Goal: Information Seeking & Learning: Learn about a topic

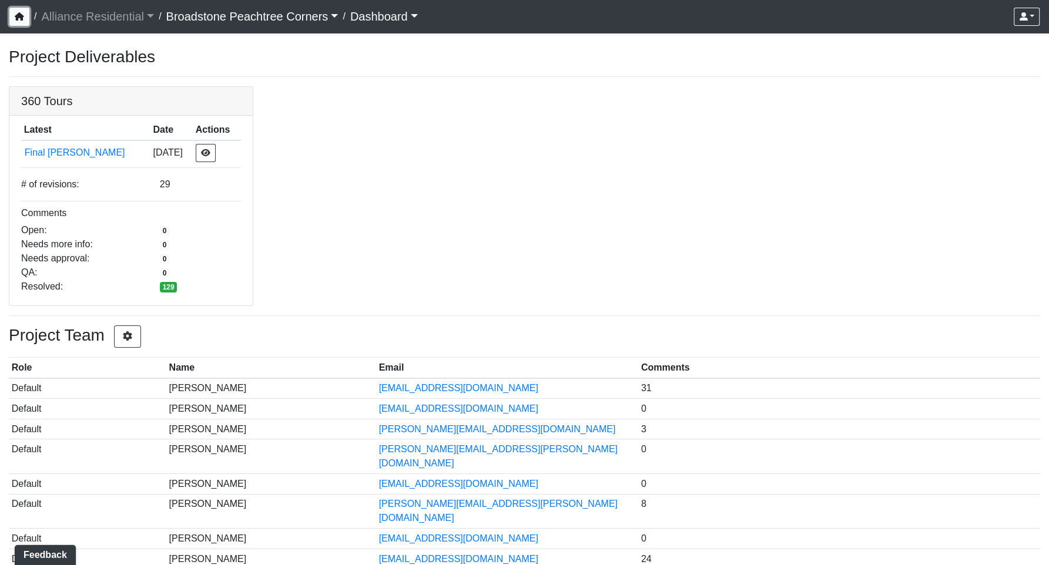
click at [25, 18] on button "button" at bounding box center [19, 17] width 20 height 18
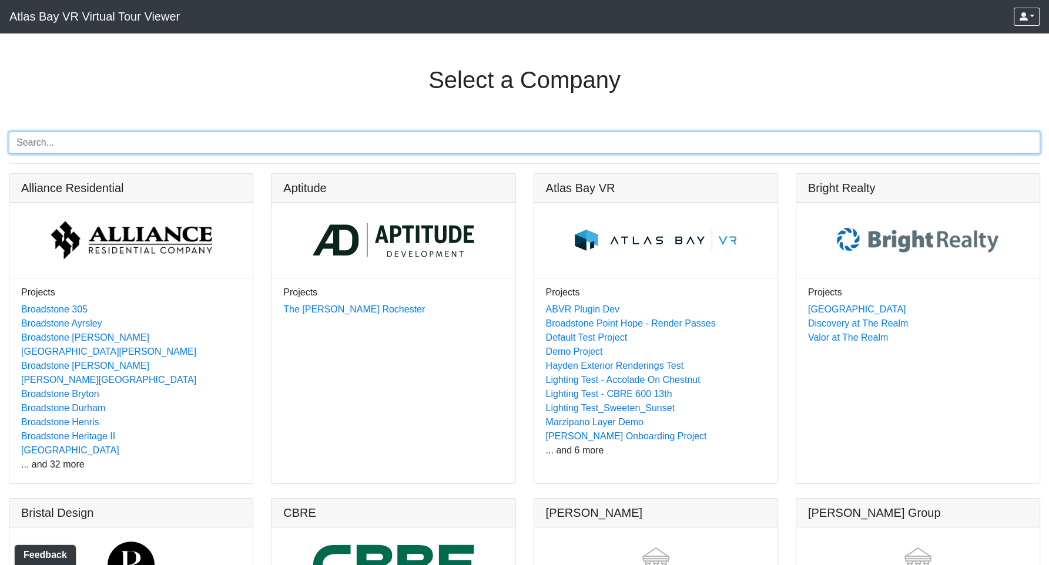
click at [85, 147] on input "Search" at bounding box center [524, 143] width 1031 height 22
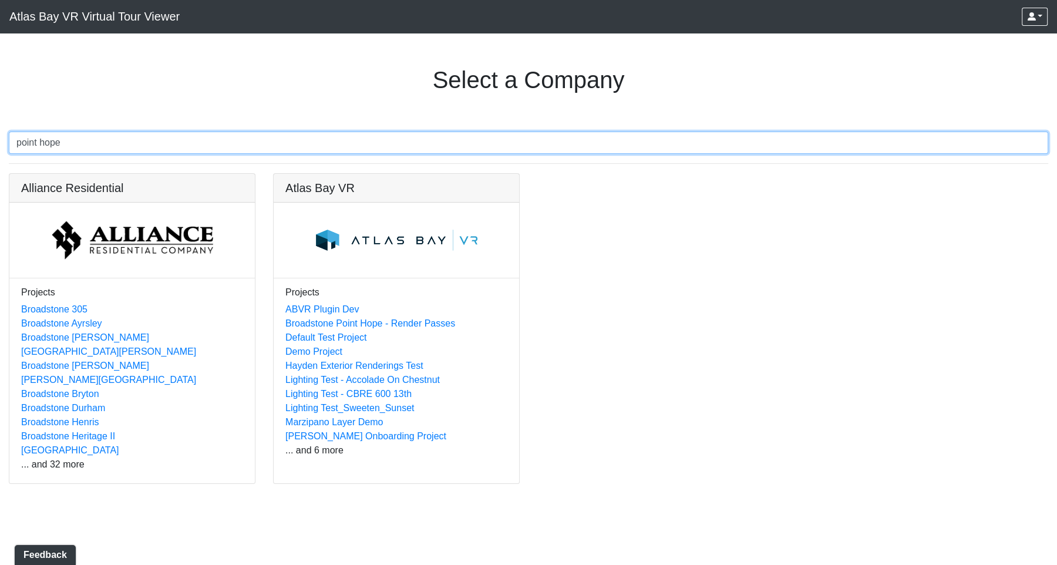
type input "point hope"
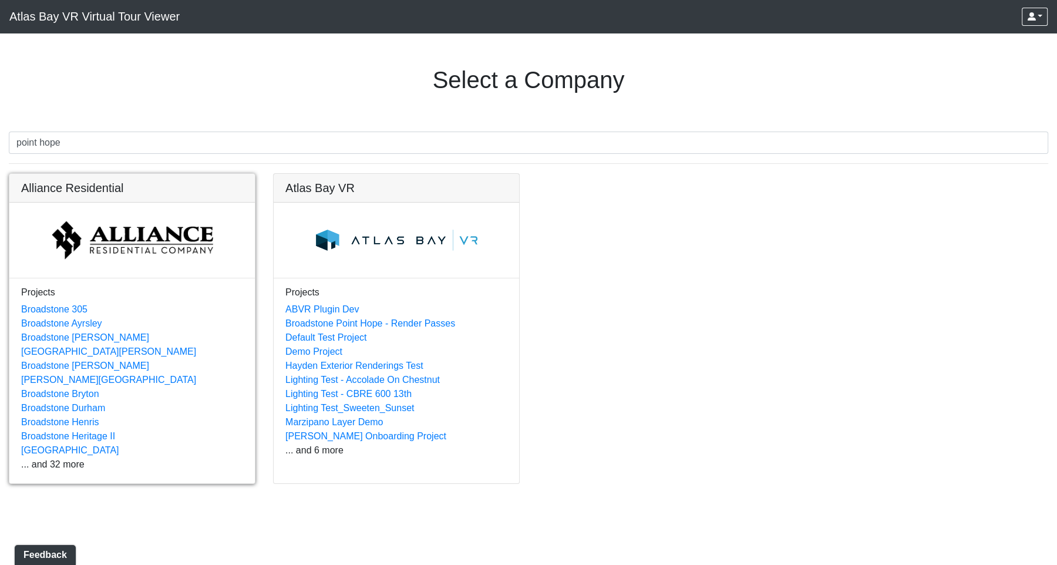
click at [183, 174] on link at bounding box center [132, 174] width 246 height 0
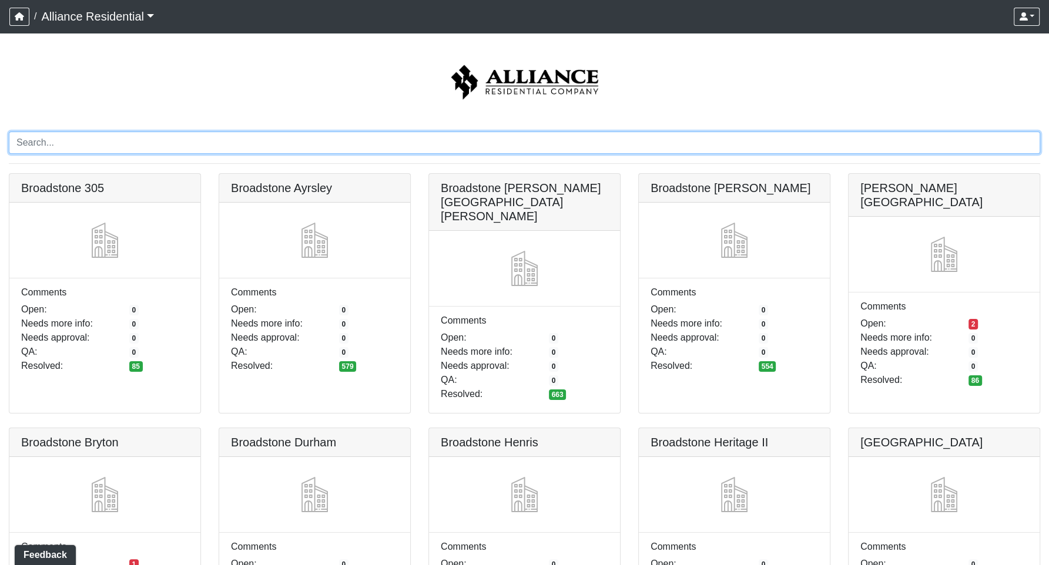
click at [77, 147] on input "Search" at bounding box center [524, 143] width 1031 height 22
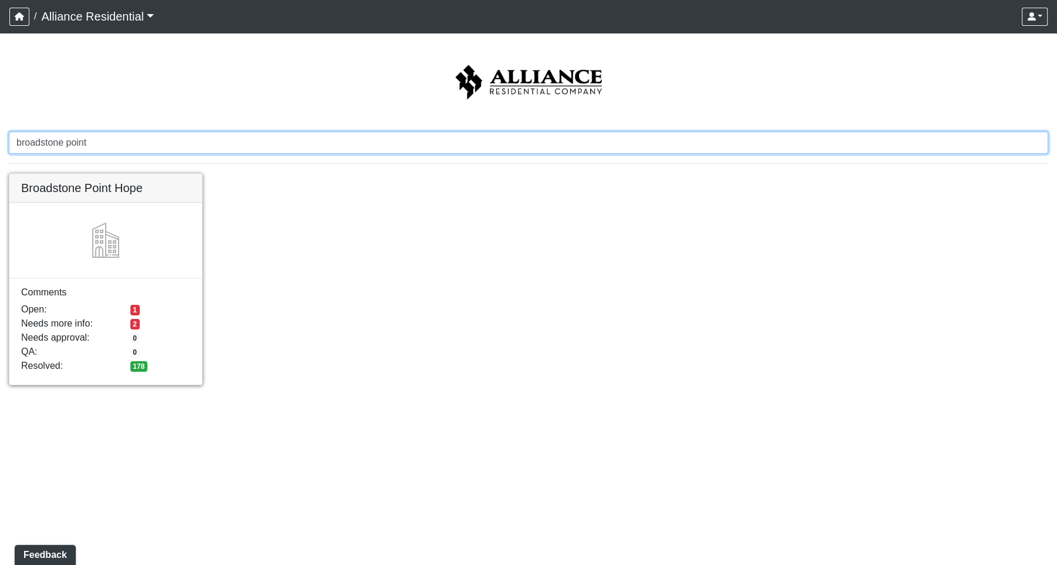
type input "broadstone point"
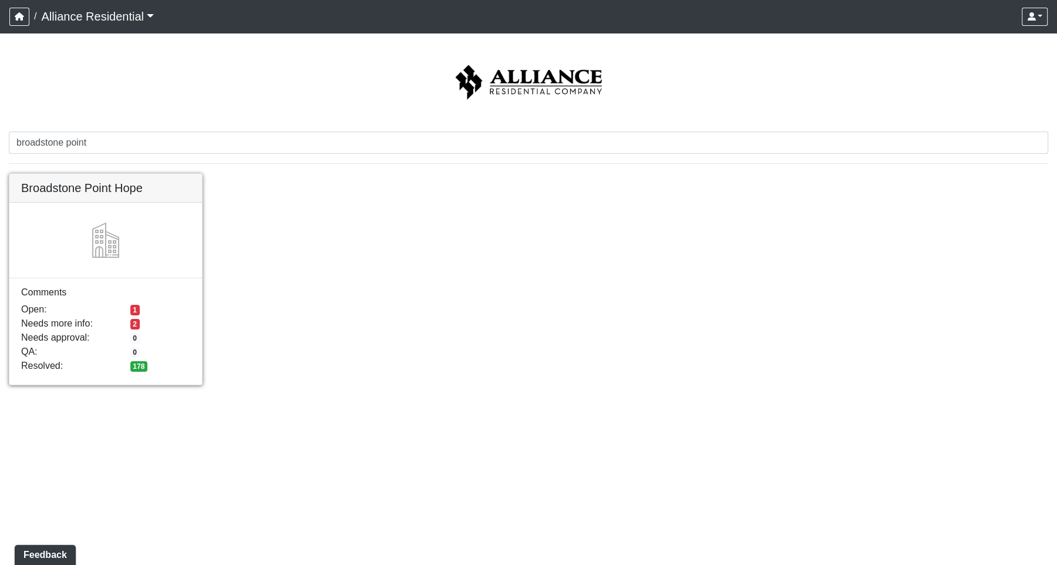
click at [136, 174] on link at bounding box center [105, 174] width 193 height 0
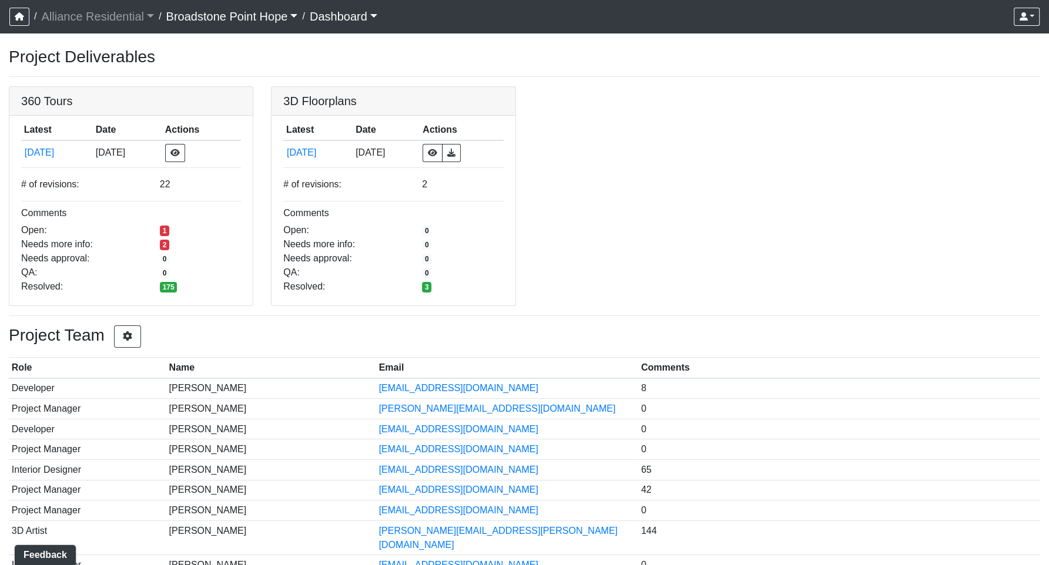
drag, startPoint x: 176, startPoint y: 79, endPoint x: 160, endPoint y: 86, distance: 17.4
click at [173, 80] on div "Project Deliverables 360 Tours Latest Date Actions 5/15/2025 5/15/2025 # of rev…" at bounding box center [524, 315] width 1049 height 537
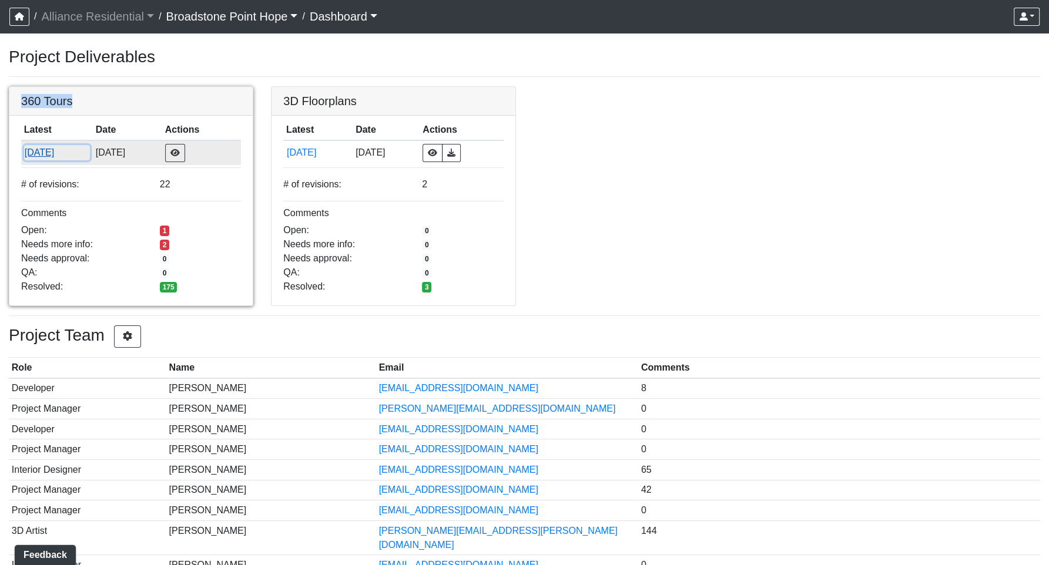
click at [40, 153] on button "5/15/2025" at bounding box center [57, 152] width 66 height 15
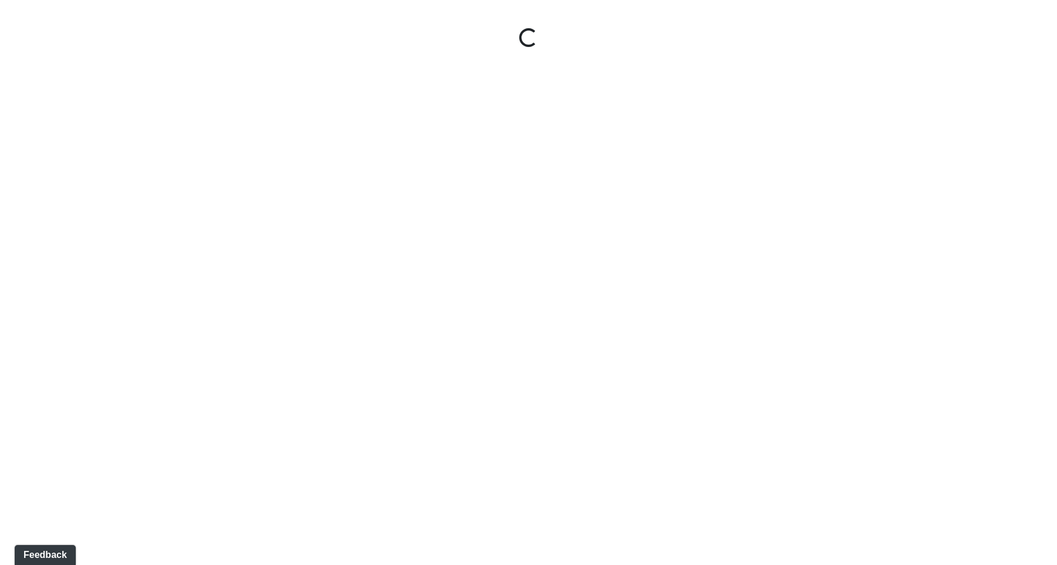
select select "jSbzXF9d96j3rUUmxPYLxy"
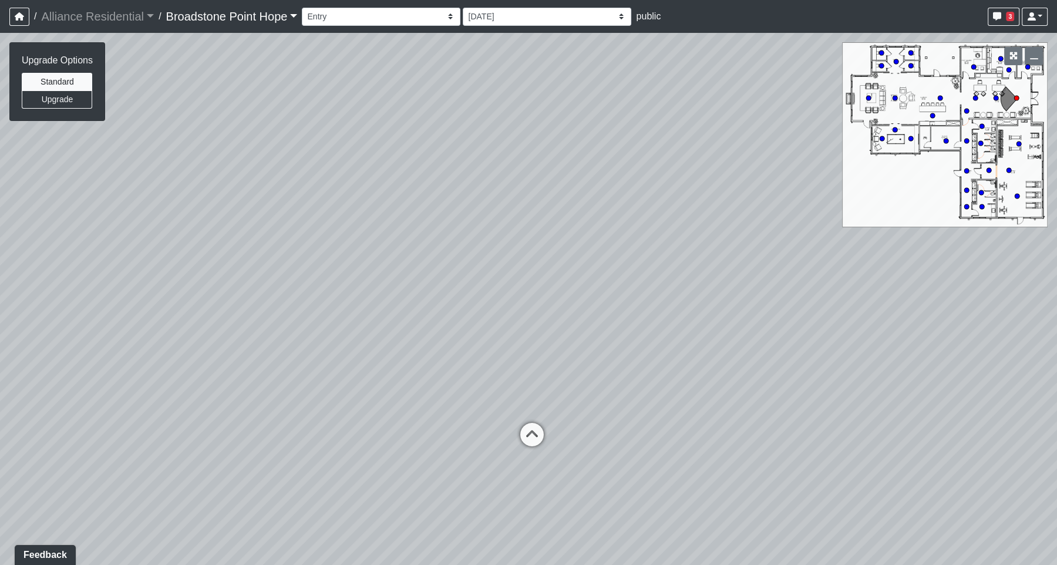
click at [194, 198] on div "Loading... Leasing Desks 1 Loading... Breakroom 1 Loading... Leasing Office 1" at bounding box center [528, 299] width 1057 height 532
click at [75, 99] on button "Upgrade" at bounding box center [57, 99] width 70 height 18
click at [71, 79] on button "Standard" at bounding box center [57, 82] width 70 height 18
click at [62, 98] on button "Upgrade" at bounding box center [57, 99] width 70 height 18
click at [62, 82] on button "Standard" at bounding box center [57, 82] width 70 height 18
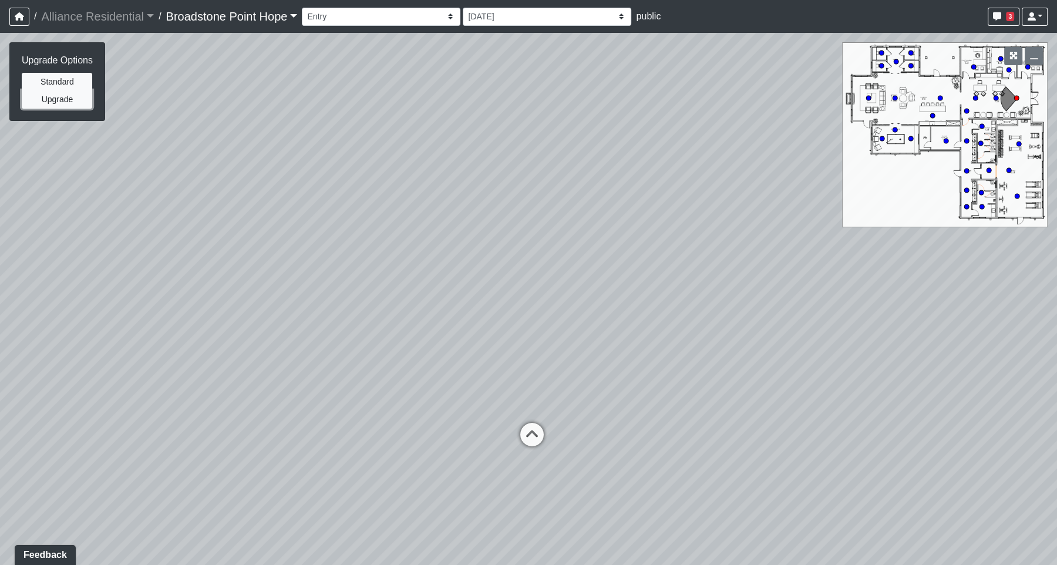
click at [46, 97] on button "Upgrade" at bounding box center [57, 99] width 70 height 18
click at [68, 82] on button "Standard" at bounding box center [57, 82] width 70 height 18
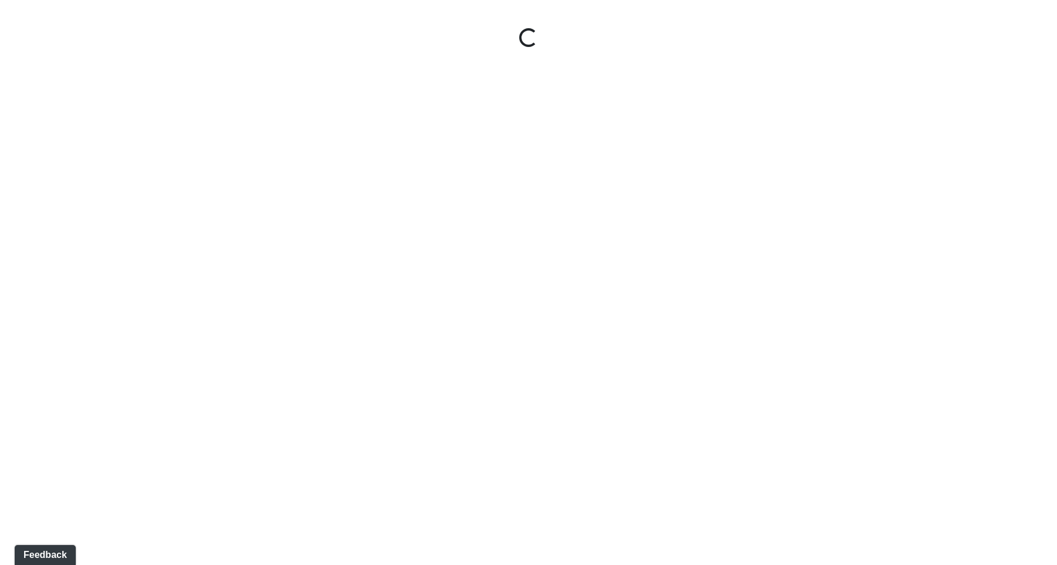
select select "ipPMDNKJZTeZCfpWXbRxaj"
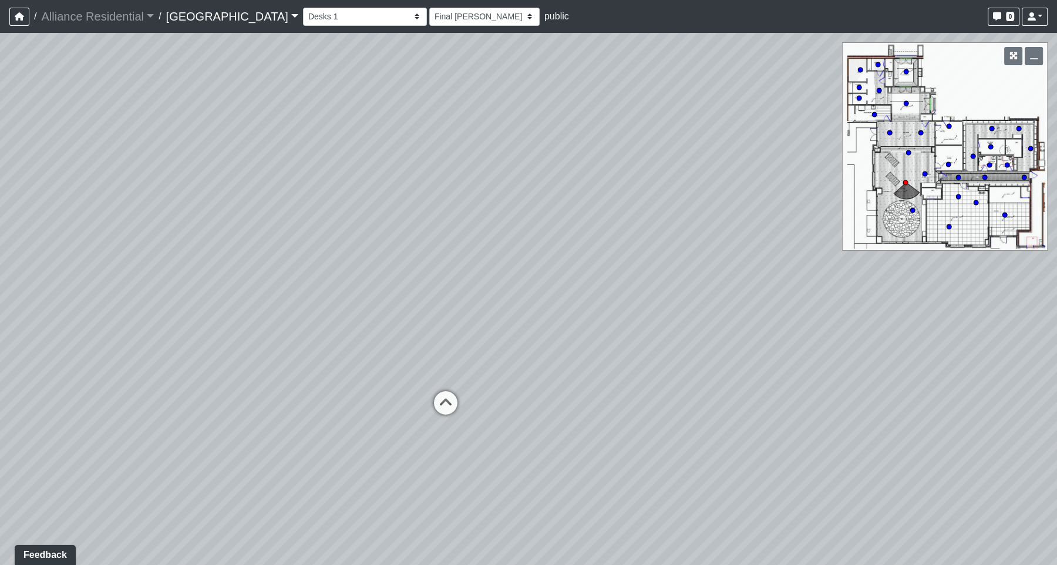
drag, startPoint x: 372, startPoint y: 427, endPoint x: 369, endPoint y: 434, distance: 6.9
click at [369, 434] on div "Loading... Fireplace Loading... Coffee Bar Loading... Desks 2" at bounding box center [528, 299] width 1057 height 532
click at [446, 15] on select "Final [PERSON_NAME] [DATE] [DATE] [DATE] [DATE] [DATE] [DATE] [DATE] [DATE] [DA…" at bounding box center [484, 17] width 110 height 18
select select "6oVnwSHdLJsNMHEq3ykrBt"
click at [429, 8] on select "Final [PERSON_NAME] [DATE] [DATE] [DATE] [DATE] [DATE] [DATE] [DATE] [DATE] [DA…" at bounding box center [484, 17] width 110 height 18
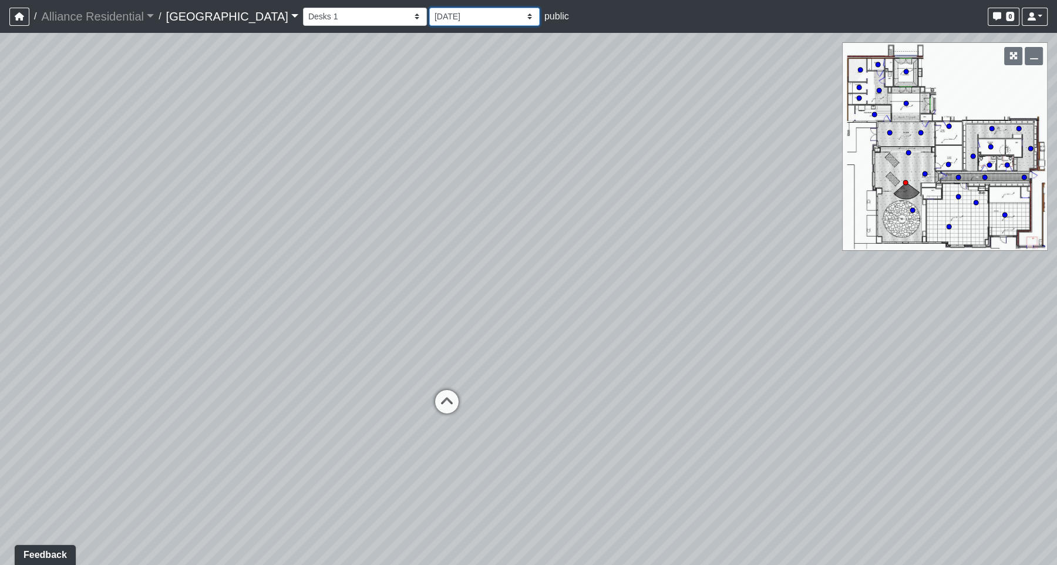
select select "ipPMDNKJZTeZCfpWXbRxaj"
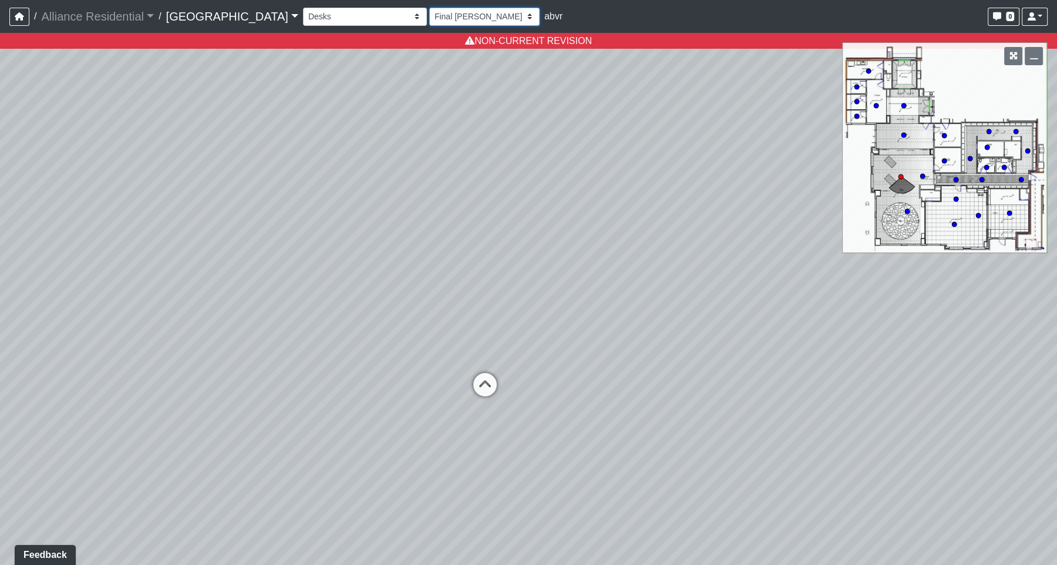
select select "5CqheBzjp2UBjeKNaTB3So"
select select "ipPMDNKJZTeZCfpWXbRxaj"
select select "bvygtRD96NrBe3gD2iNEF5"
select select "ipPMDNKJZTeZCfpWXbRxaj"
select select "jTJuEgBkVNnVhj8ajvb2at"
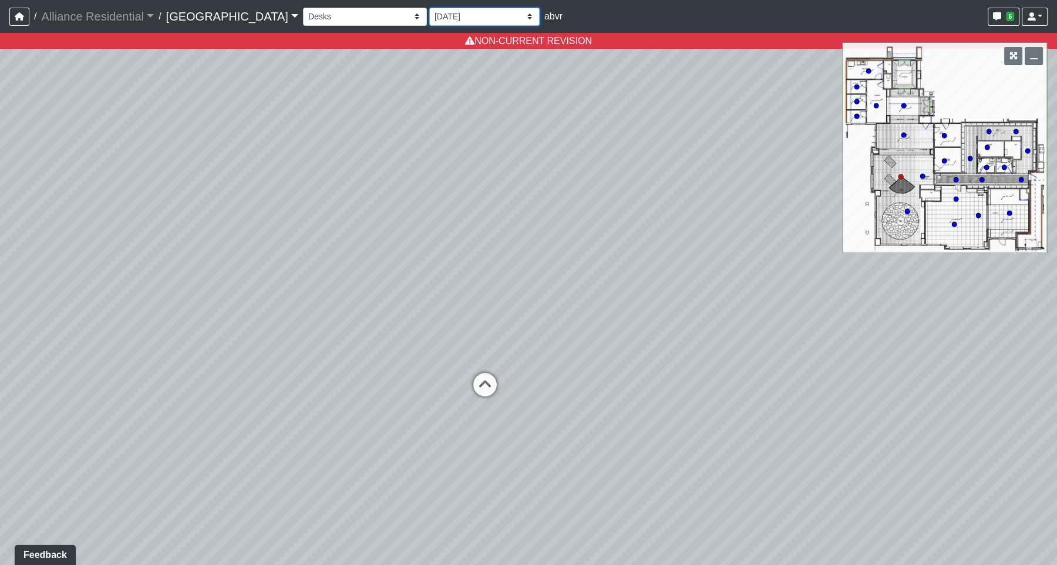
select select "ipPMDNKJZTeZCfpWXbRxaj"
select select "4E9KHaZnogjnUeZWqGtFNi"
select select "ipPMDNKJZTeZCfpWXbRxaj"
select select "15Rx2vXWcWawy5WfuCfF1T"
select select "ipPMDNKJZTeZCfpWXbRxaj"
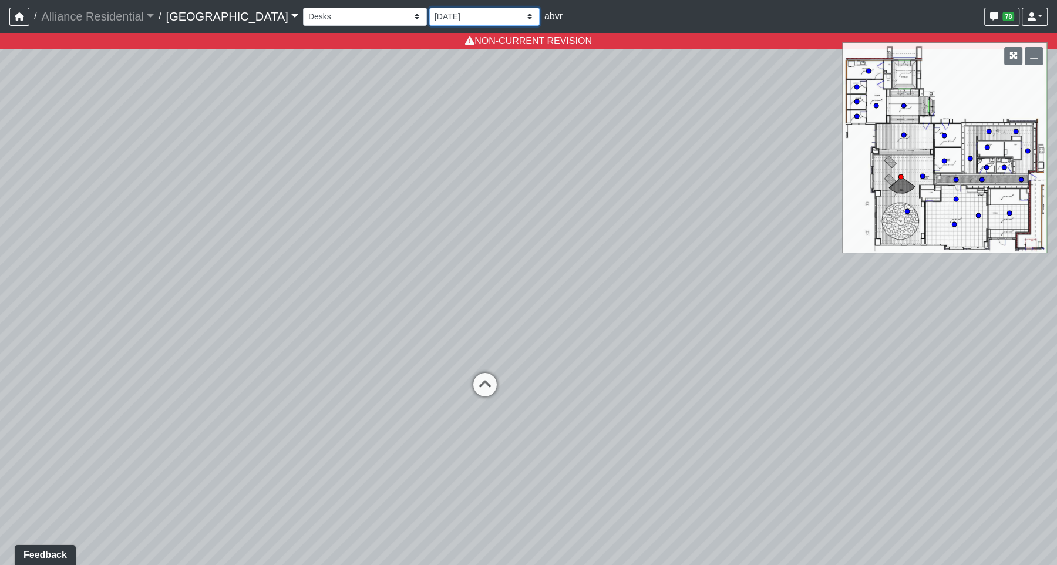
select select "uuUHv9gMgSxbzg5hjy5RPn"
select select "ipPMDNKJZTeZCfpWXbRxaj"
select select "owXou76Ad1MRR6cpVMV8gb"
select select "ipPMDNKJZTeZCfpWXbRxaj"
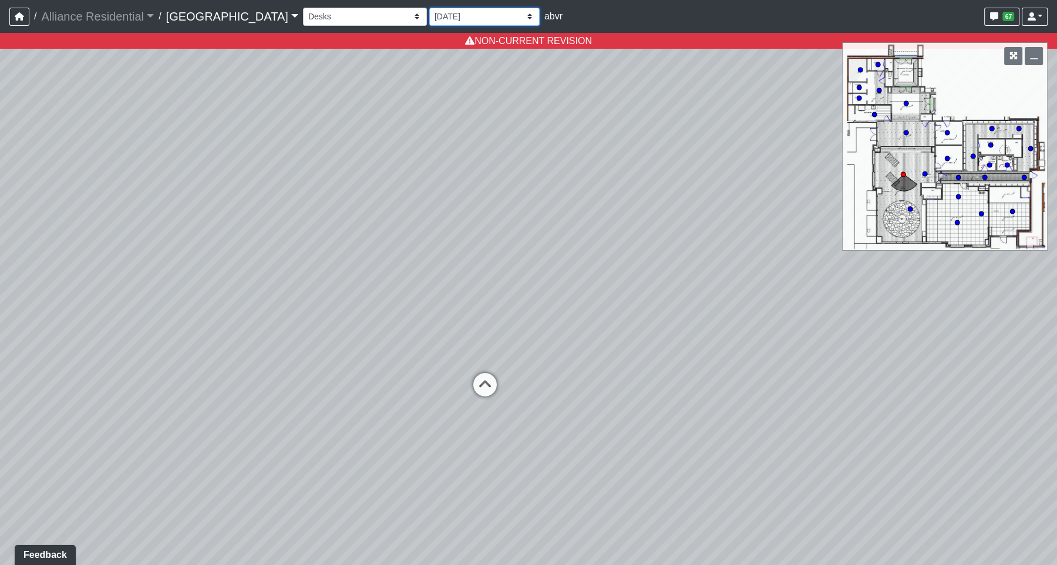
select select "qujci7mrXpGCrKDfmvWhxT"
select select "ipPMDNKJZTeZCfpWXbRxaj"
select select "dx9xFkQJffUZboLJqssEpF"
select select "ipPMDNKJZTeZCfpWXbRxaj"
select select "a7mMgkfM7Mbefj6MipdUFq"
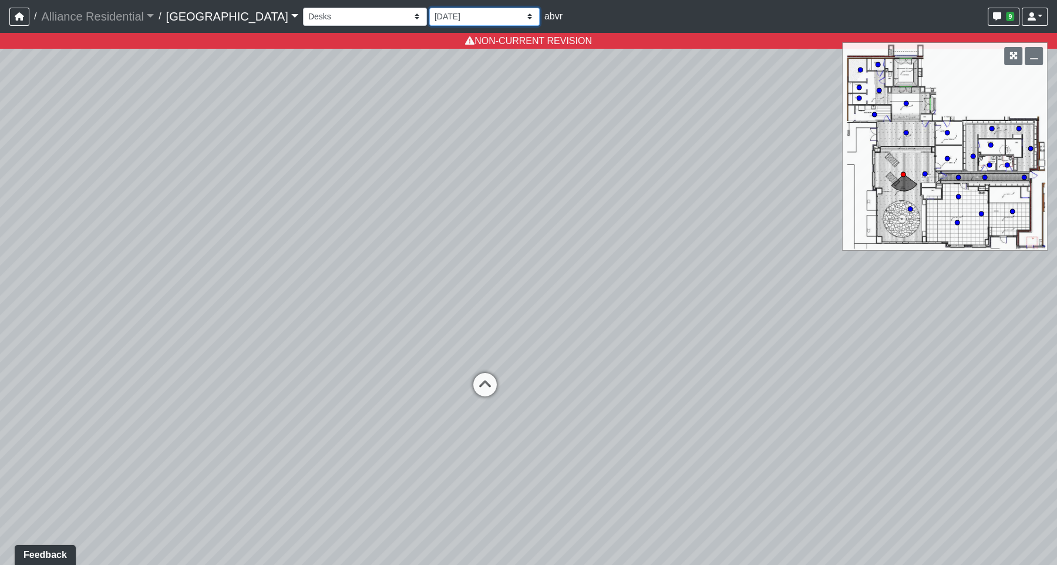
select select "ipPMDNKJZTeZCfpWXbRxaj"
select select "snKx252KEiTrtaLzFHp4my"
select select "ipPMDNKJZTeZCfpWXbRxaj"
select select "hAuaLvMCJFUrtUCVLcdtVS"
select select "ipPMDNKJZTeZCfpWXbRxaj"
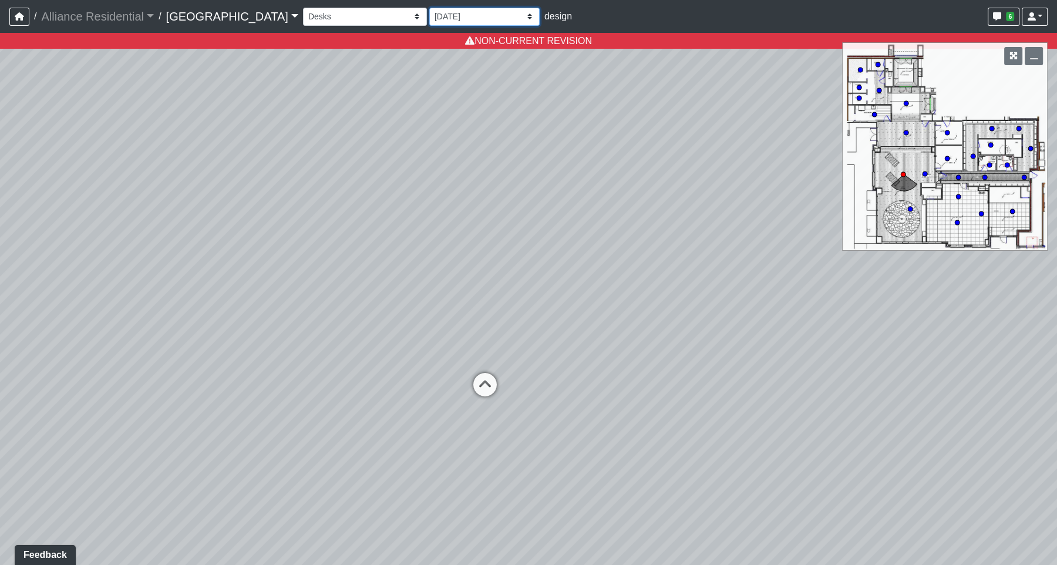
select select "mpkvRyTawYKuSuhUcZm9qB"
select select "ipPMDNKJZTeZCfpWXbRxaj"
select select "mgzdMgNS3eHbKB2Jyem8LY"
select select "ipPMDNKJZTeZCfpWXbRxaj"
select select "67Ud36Ko2iozVWQ6VhaV4H"
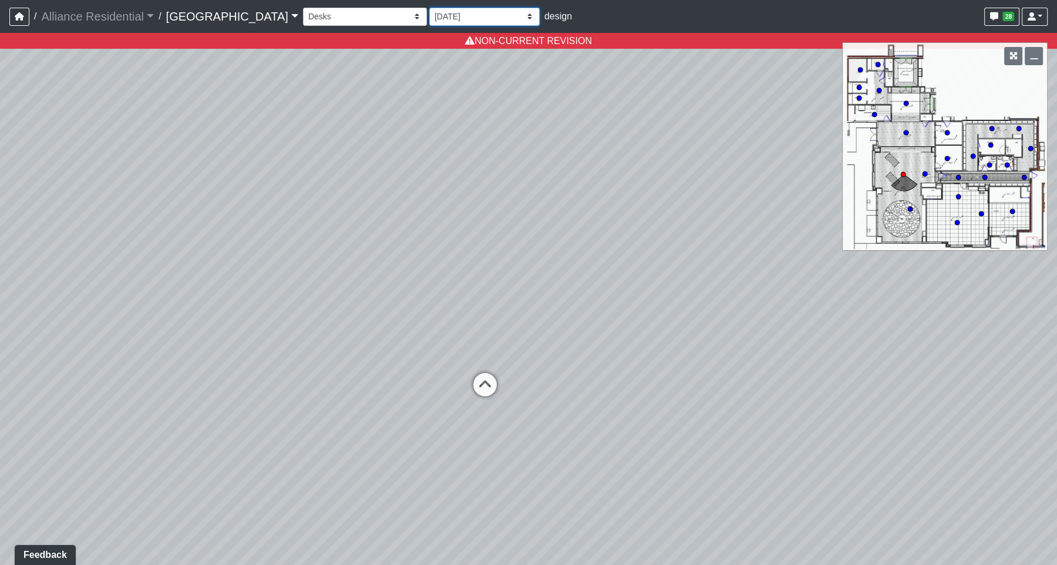
select select "ipPMDNKJZTeZCfpWXbRxaj"
select select "qBZSi4cAT64Qotm15yQ7ba"
select select "ipPMDNKJZTeZCfpWXbRxaj"
select select "krdNqEknCTW3eV62VffiEF"
select select "ipPMDNKJZTeZCfpWXbRxaj"
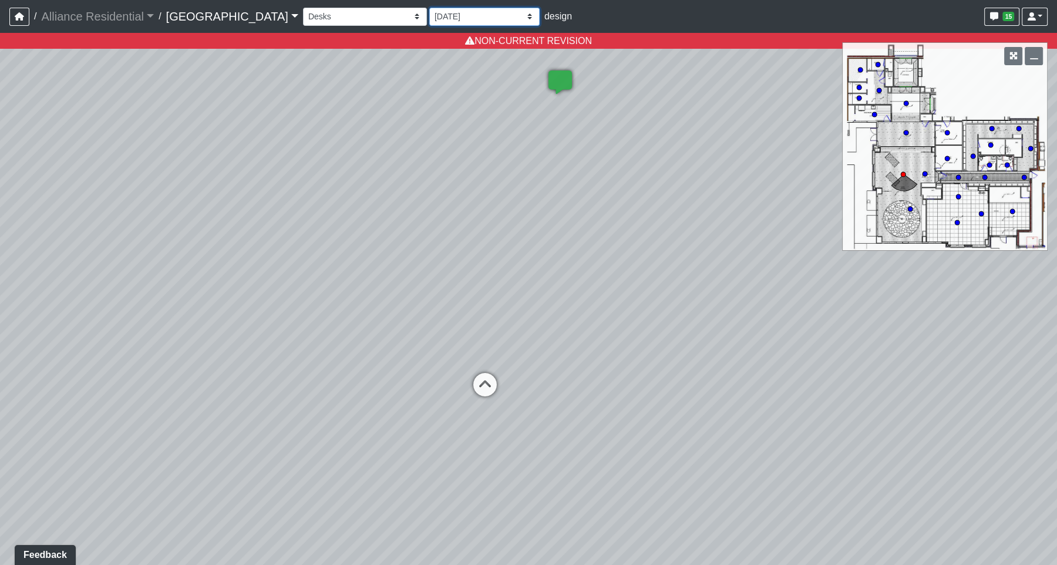
select select "afEXScS856yMYxWwfwQhbJ"
select select "ipPMDNKJZTeZCfpWXbRxaj"
select select "px44mErzdC4Ld1Xv1FKYbg"
select select "ipPMDNKJZTeZCfpWXbRxaj"
select select "rqEXgctPUhEByf3JaEJ8Yi"
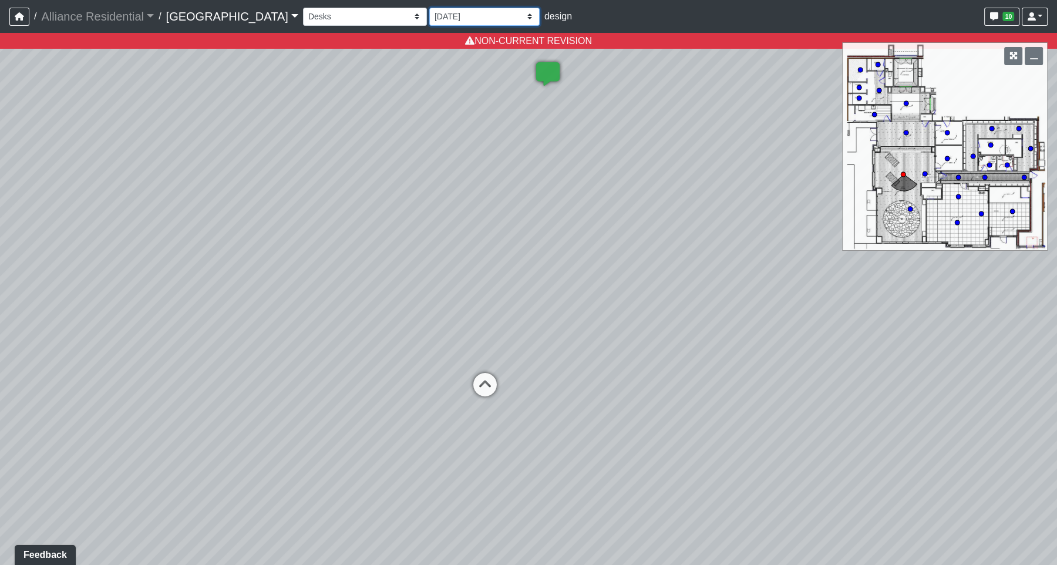
select select "ipPMDNKJZTeZCfpWXbRxaj"
select select "tg9hBvV8DWB4BDecMuzqu7"
select select "ipPMDNKJZTeZCfpWXbRxaj"
select select "8GaRQX6fuaTJnL825rDURV"
select select "ipPMDNKJZTeZCfpWXbRxaj"
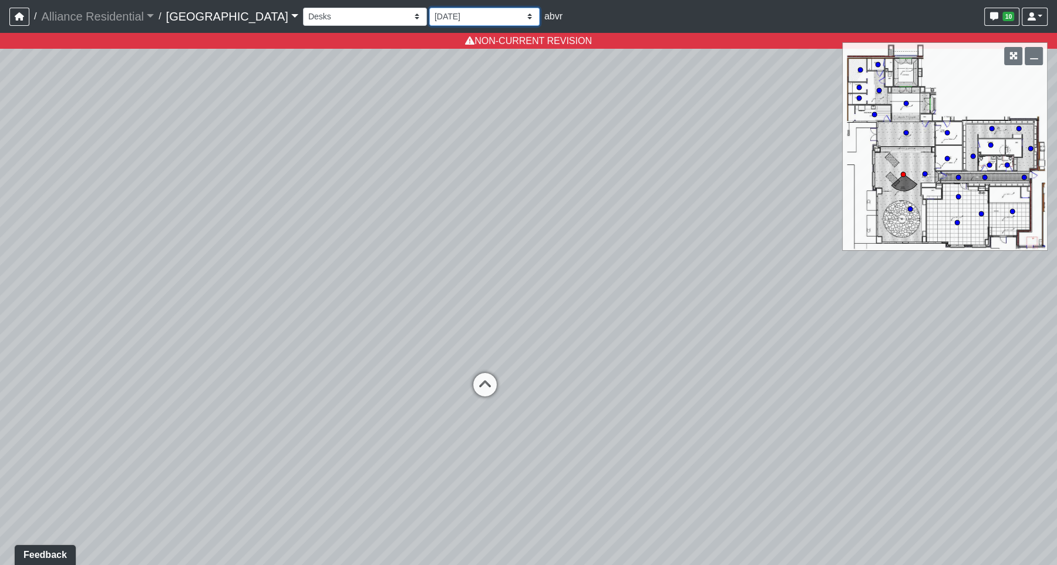
select select "fCUJWhSdM7FgJKbRkgf3MS"
select select "ipPMDNKJZTeZCfpWXbRxaj"
select select "vCqFLmjv1JtXw5tXsdvX56"
select select "ipPMDNKJZTeZCfpWXbRxaj"
select select "pi7N1vBNF5WpPYMr7MNvgT"
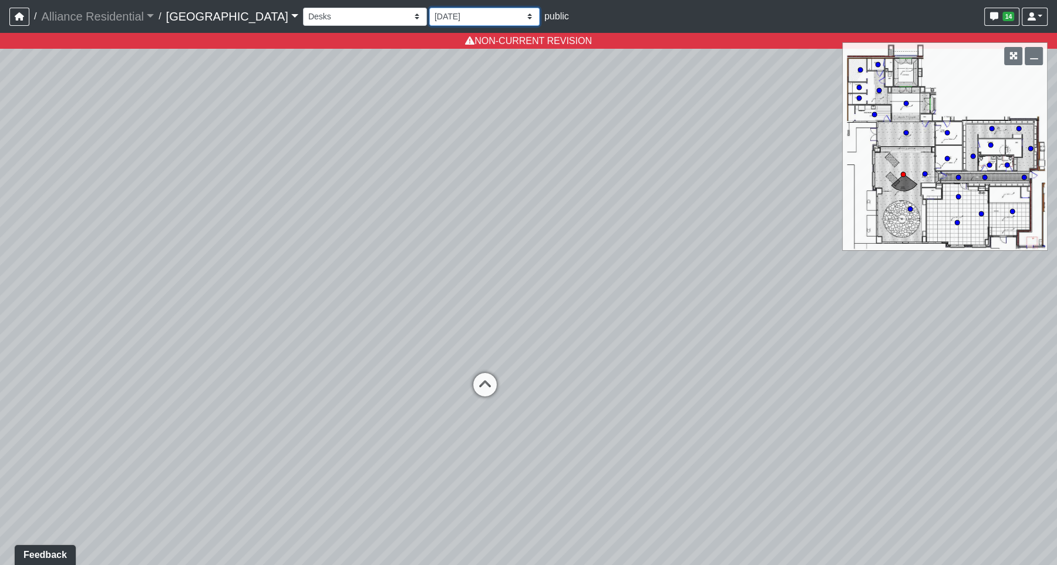
select select "ipPMDNKJZTeZCfpWXbRxaj"
select select "kSuVUDSDrgjJhWgCuNYJZJ"
select select "ipPMDNKJZTeZCfpWXbRxaj"
select select "hcBF2orJ4wZPDSPsZGcKC7"
select select "ipPMDNKJZTeZCfpWXbRxaj"
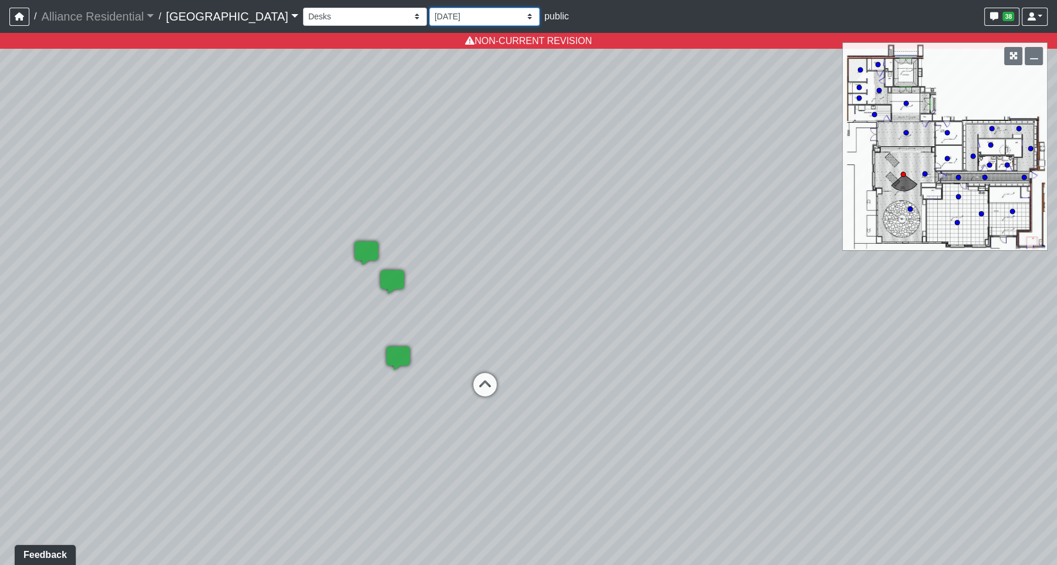
select select "4zt6WibgDDcQXYV8y3zK45"
select select "ipPMDNKJZTeZCfpWXbRxaj"
select select "xgVwNxahvynXEm63Bwynj3"
select select "ipPMDNKJZTeZCfpWXbRxaj"
select select "x3wEpVSbnD2bvDJB1D6L9k"
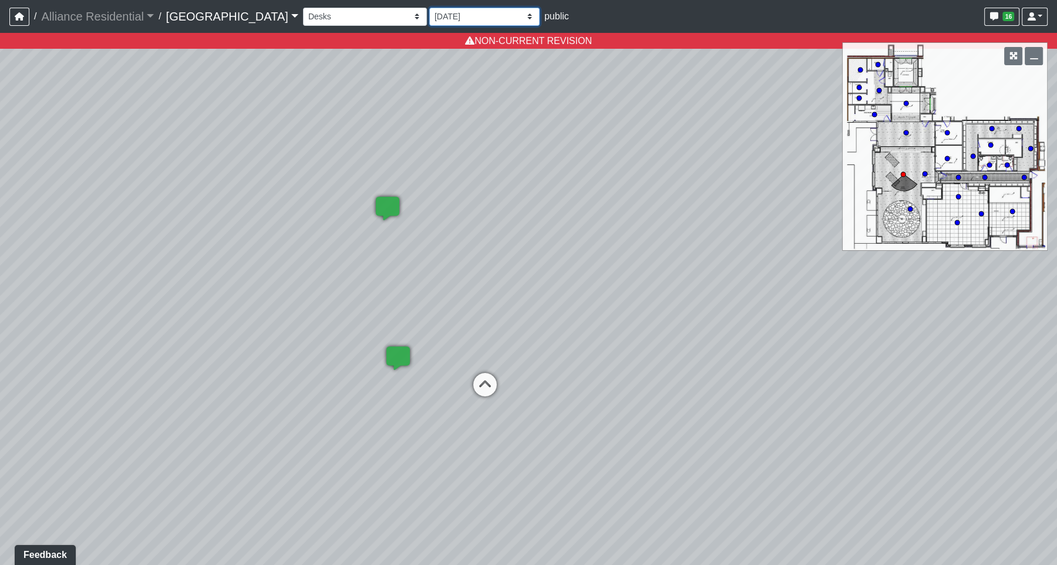
select select "ipPMDNKJZTeZCfpWXbRxaj"
select select "uJWqVvECoQgU5sNG8nKm6i"
select select "ipPMDNKJZTeZCfpWXbRxaj"
select select "iihRxaaHezsHKbdNbjWt9g"
select select "ipPMDNKJZTeZCfpWXbRxaj"
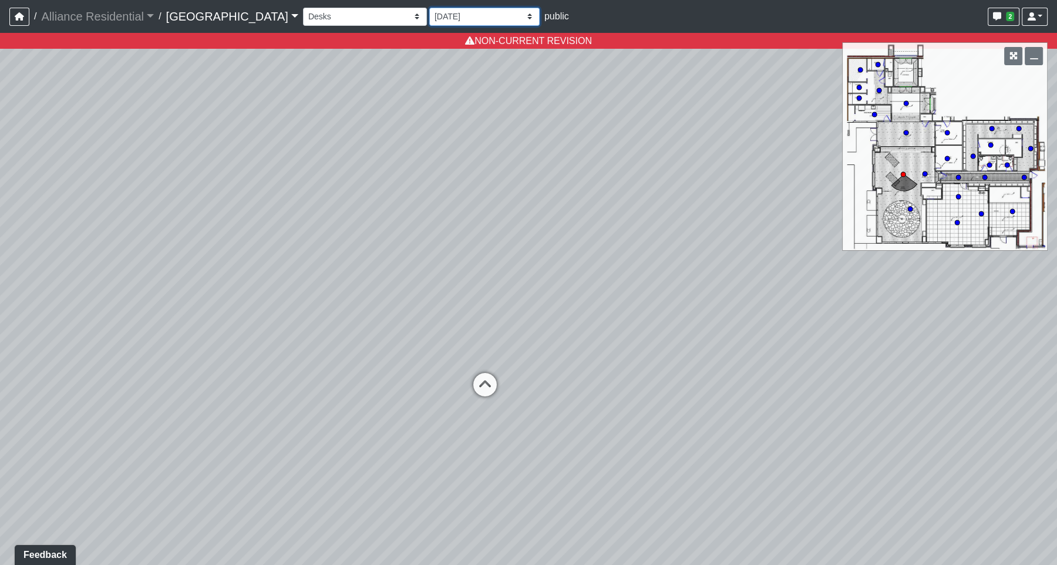
select select "xAmNDG9Yq6fiJBHdcKFA39"
select select "ipPMDNKJZTeZCfpWXbRxaj"
select select "aJWLMUZFE5TDRwFGAtkR9T"
select select "ipPMDNKJZTeZCfpWXbRxaj"
select select "hu3rGGLYoSRQTXAkXV4gvU"
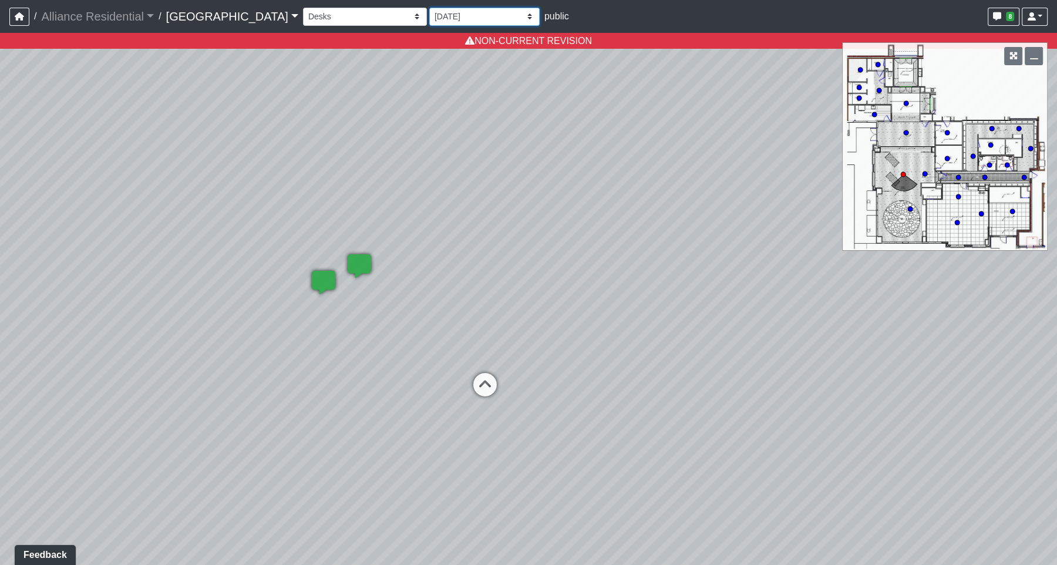
select select "ipPMDNKJZTeZCfpWXbRxaj"
select select "rQD49KghjswUtsBXVnewEa"
select select "ipPMDNKJZTeZCfpWXbRxaj"
select select "bKn8WwygZCPJS13Jcq5fhv"
select select "ipPMDNKJZTeZCfpWXbRxaj"
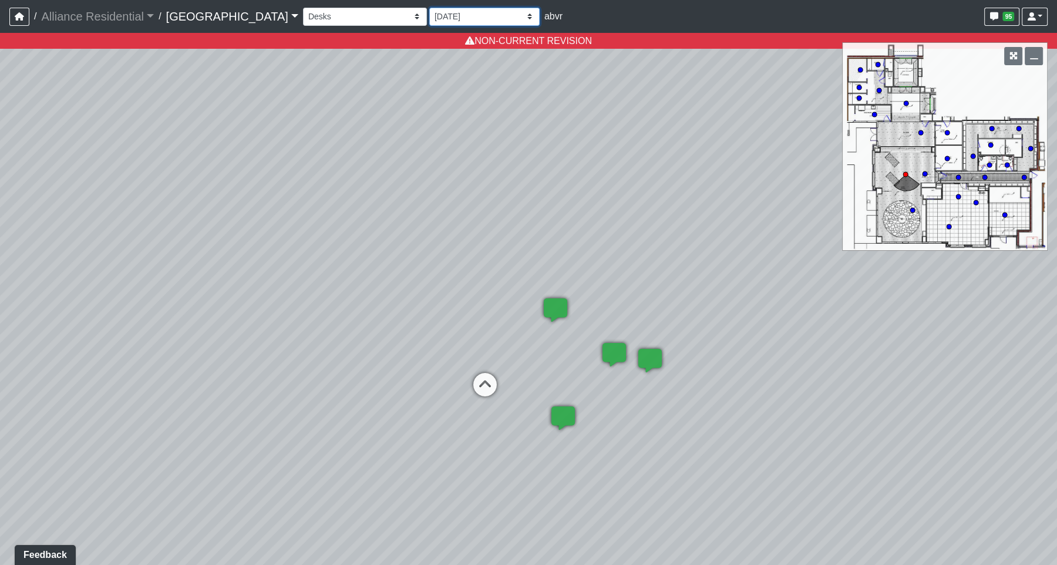
select select "sdgK5RsvNfivDSvAc79ZMK"
select select "ipPMDNKJZTeZCfpWXbRxaj"
select select "wD5R9mtdRav1brbkWdBe1s"
select select "ipPMDNKJZTeZCfpWXbRxaj"
select select "cG3CFmFZJ1V412UUynx46t"
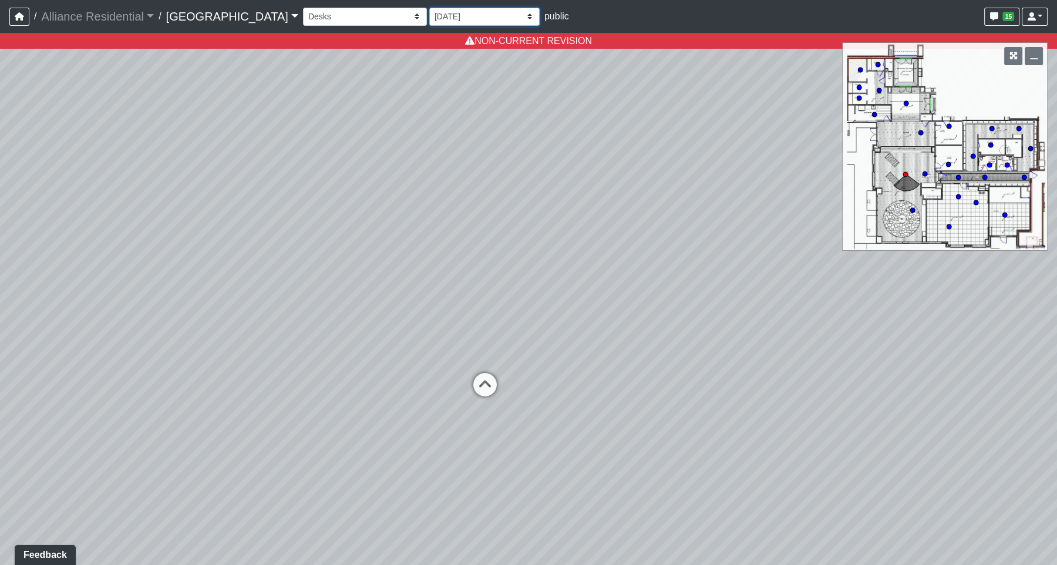
select select "ipPMDNKJZTeZCfpWXbRxaj"
select select "9Wqk8nPahWjaUYn7T9xcZc"
select select "ipPMDNKJZTeZCfpWXbRxaj"
select select "eeQmTCfmcpRFrff15SXpCe"
select select "ipPMDNKJZTeZCfpWXbRxaj"
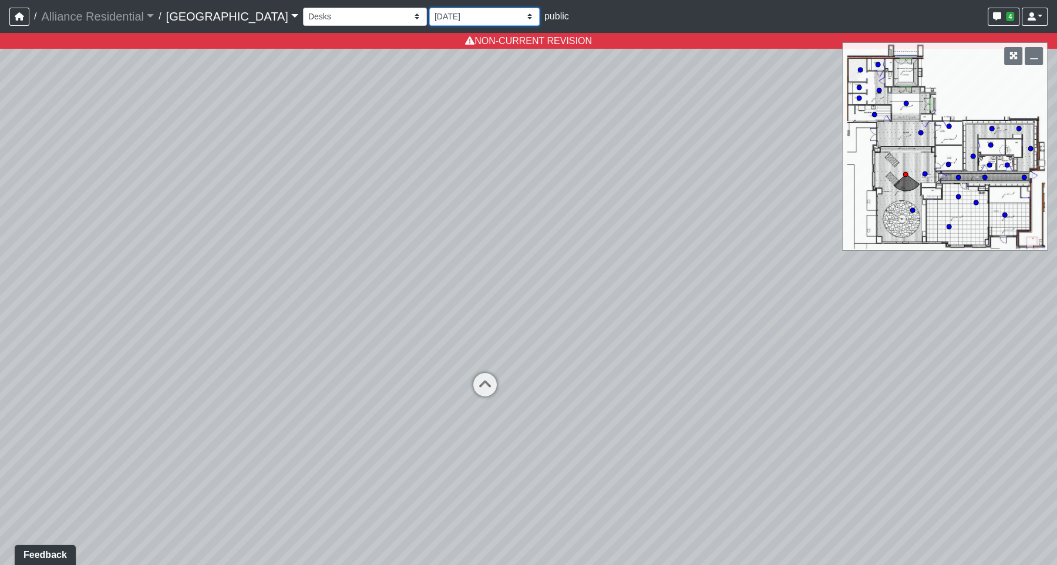
select select "abApJJkjMVh7SussRCRT3v"
select select "ipPMDNKJZTeZCfpWXbRxaj"
select select "pRhDCwCgLnsHQBZVonwdzX"
select select "ipPMDNKJZTeZCfpWXbRxaj"
select select "mCSqUSzFCuQeoTetZBZtGj"
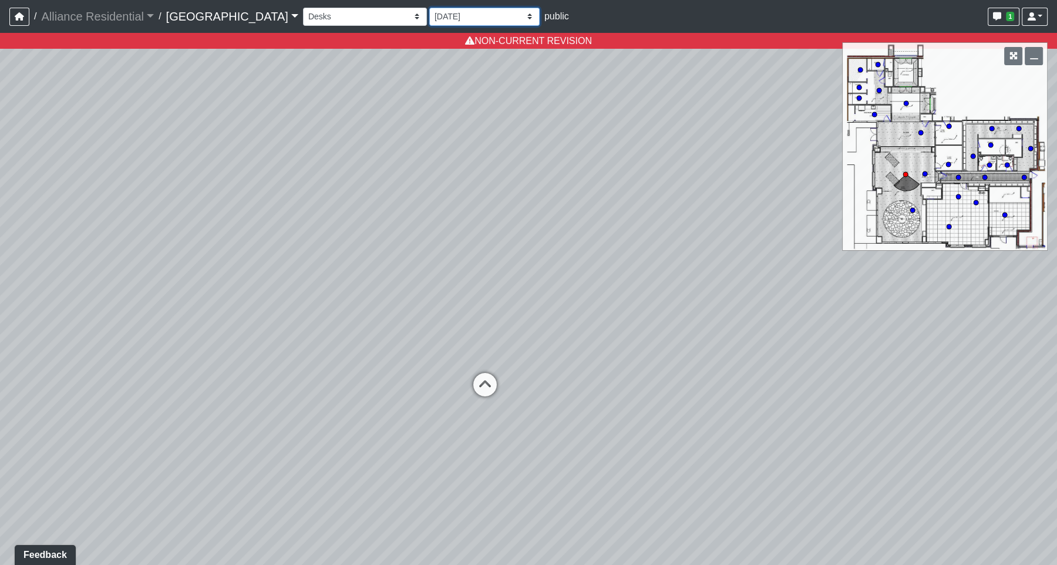
select select "ipPMDNKJZTeZCfpWXbRxaj"
select select "vF6sPYBDxyyRiKWTt5NgBb"
select select "ipPMDNKJZTeZCfpWXbRxaj"
select select "waym1EARJCrZftvhjN3ckr"
select select "ipPMDNKJZTeZCfpWXbRxaj"
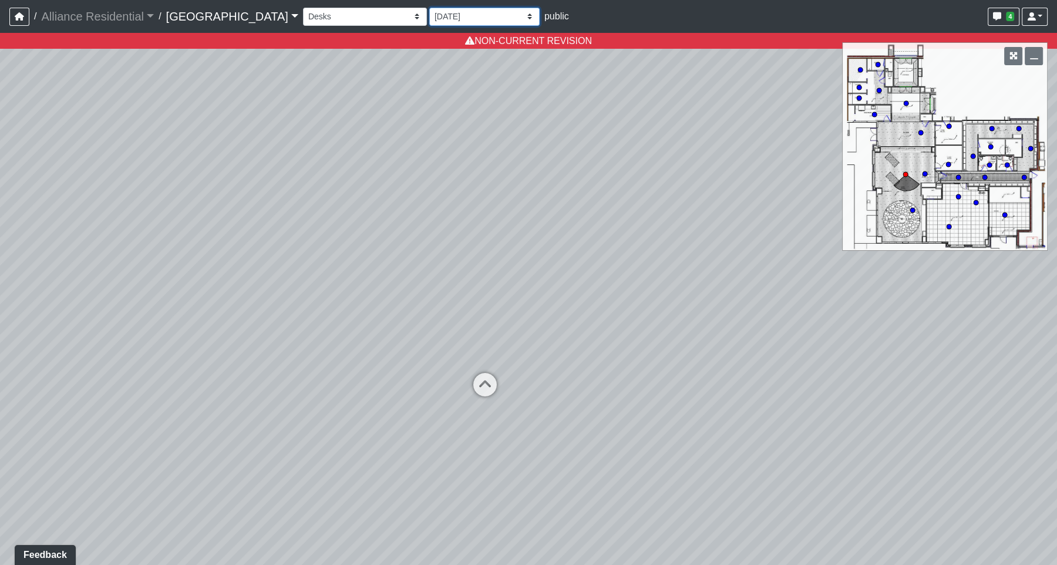
select select "6cVK5PeWMahFQzGFh51GvL"
select select "ipPMDNKJZTeZCfpWXbRxaj"
select select "sDq6mBmkBL9CKNHwdBba2A"
select select "ipPMDNKJZTeZCfpWXbRxaj"
